Goal: Transaction & Acquisition: Subscribe to service/newsletter

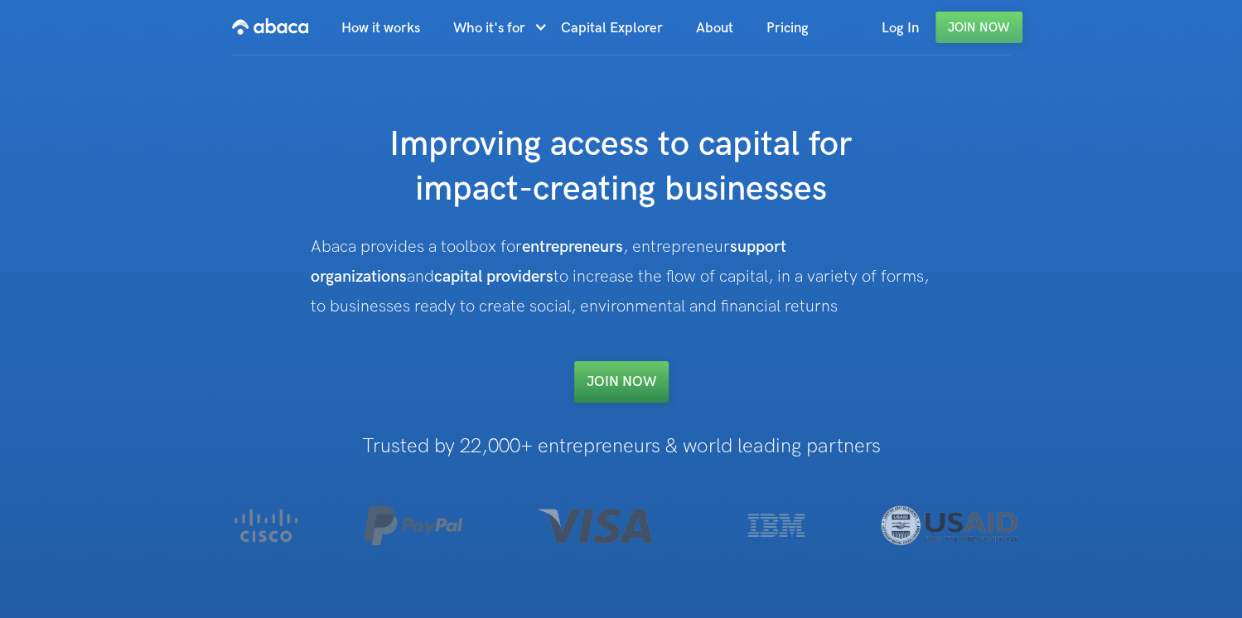
click at [645, 384] on link "Join NOW" at bounding box center [621, 381] width 94 height 41
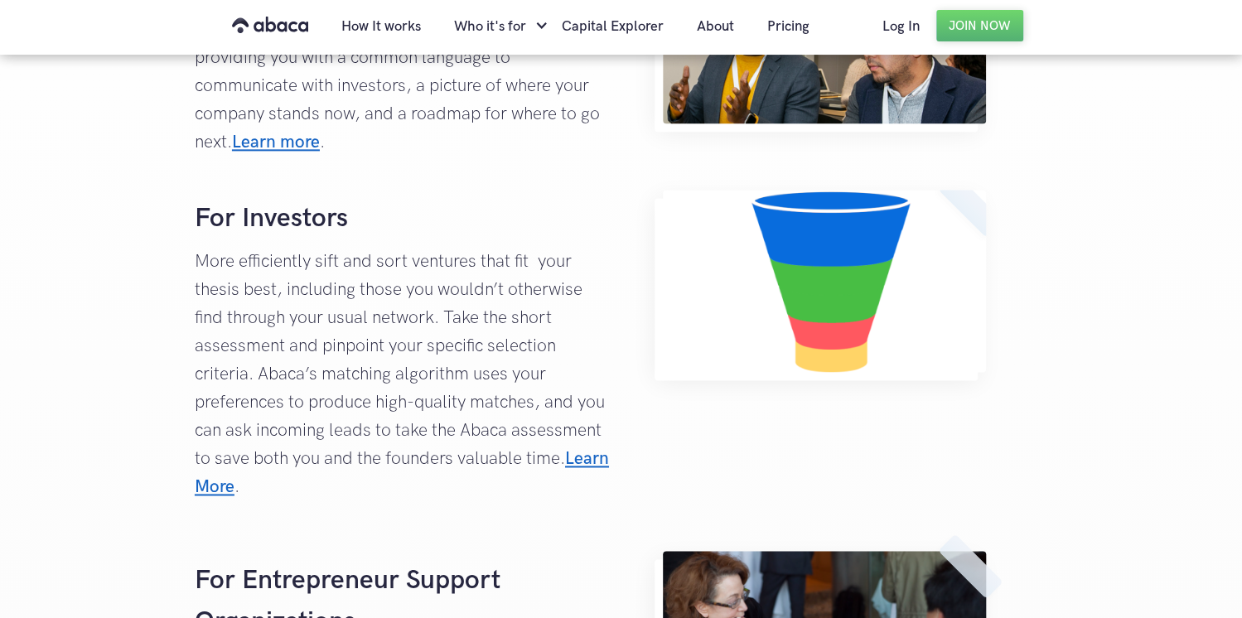
scroll to position [1123, 0]
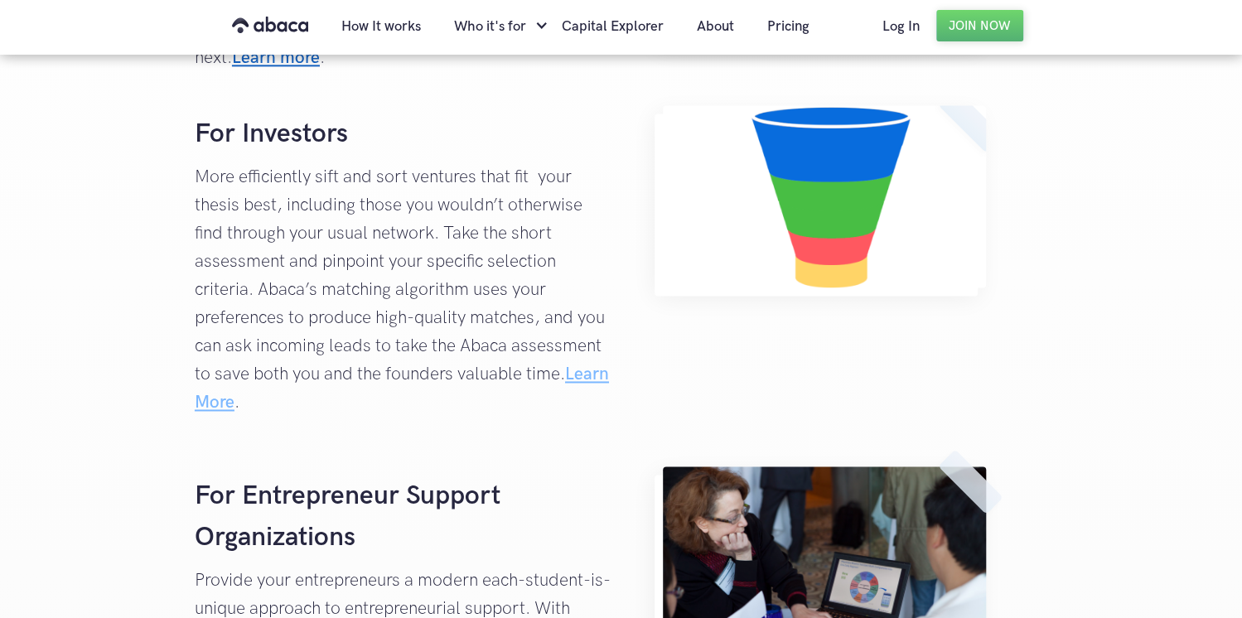
click at [195, 388] on link "Learn More" at bounding box center [402, 388] width 414 height 49
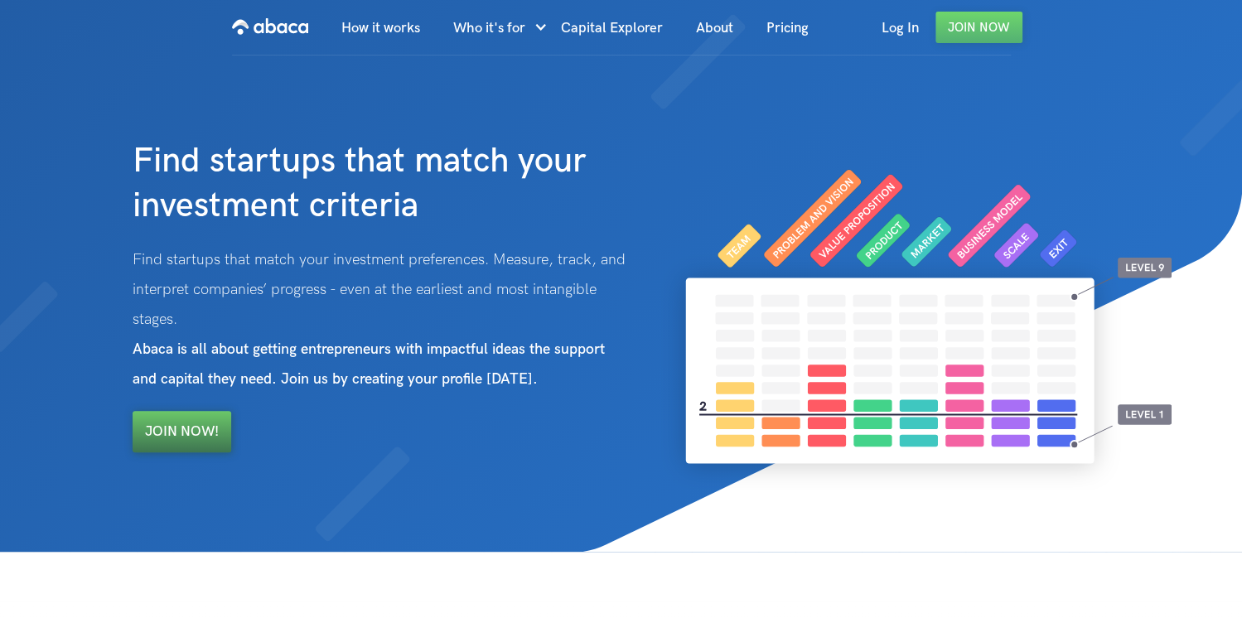
click at [170, 435] on link "Join Now!" at bounding box center [182, 431] width 99 height 41
